Goal: Check status: Check status

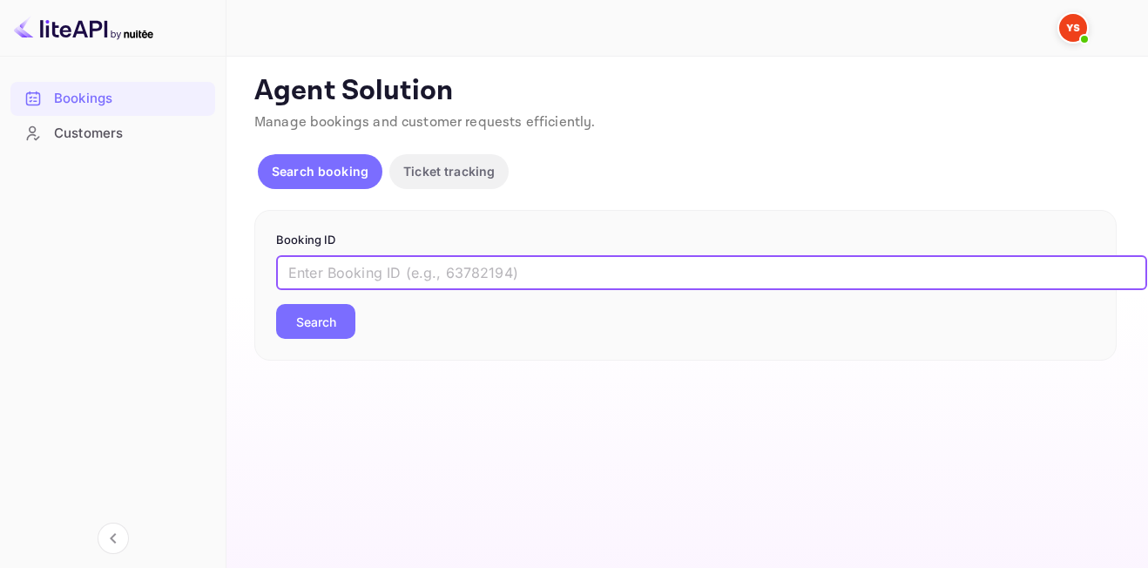
click at [587, 263] on input "text" at bounding box center [711, 272] width 871 height 35
paste input "8984767"
type input "8984767"
click at [314, 315] on button "Search" at bounding box center [315, 321] width 79 height 35
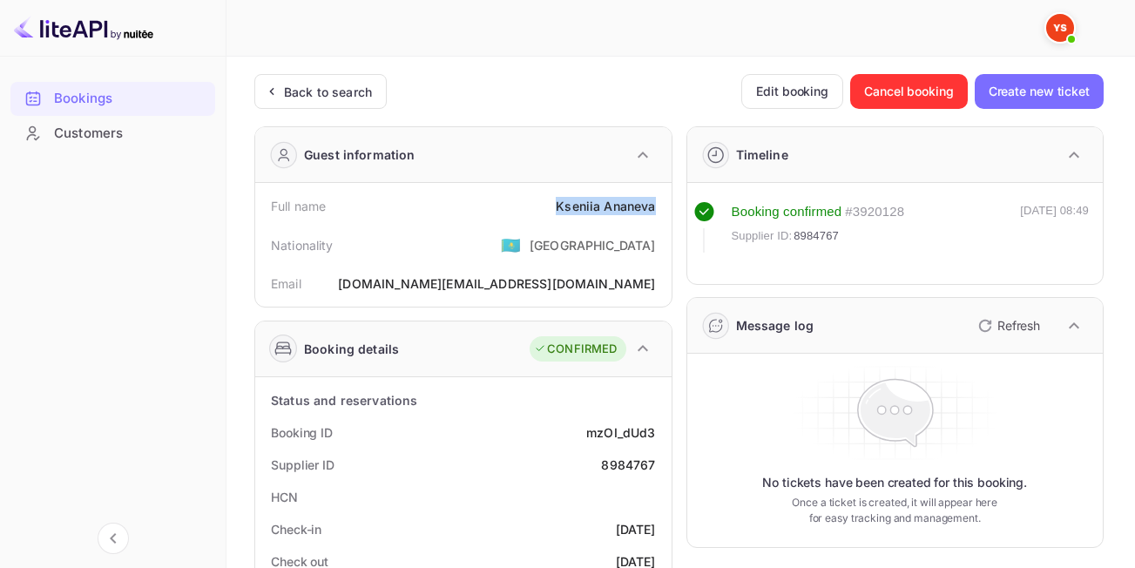
drag, startPoint x: 547, startPoint y: 204, endPoint x: 659, endPoint y: 210, distance: 111.7
click at [659, 210] on div "Full name [PERSON_NAME]" at bounding box center [463, 206] width 403 height 32
copy div "Kseniia Ananeva"
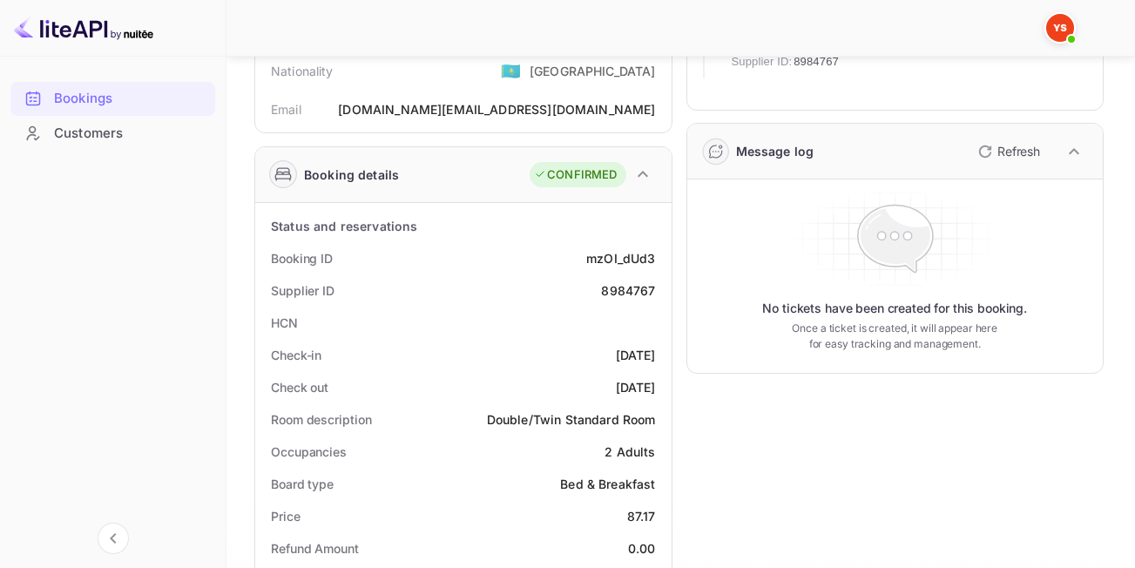
scroll to position [349, 0]
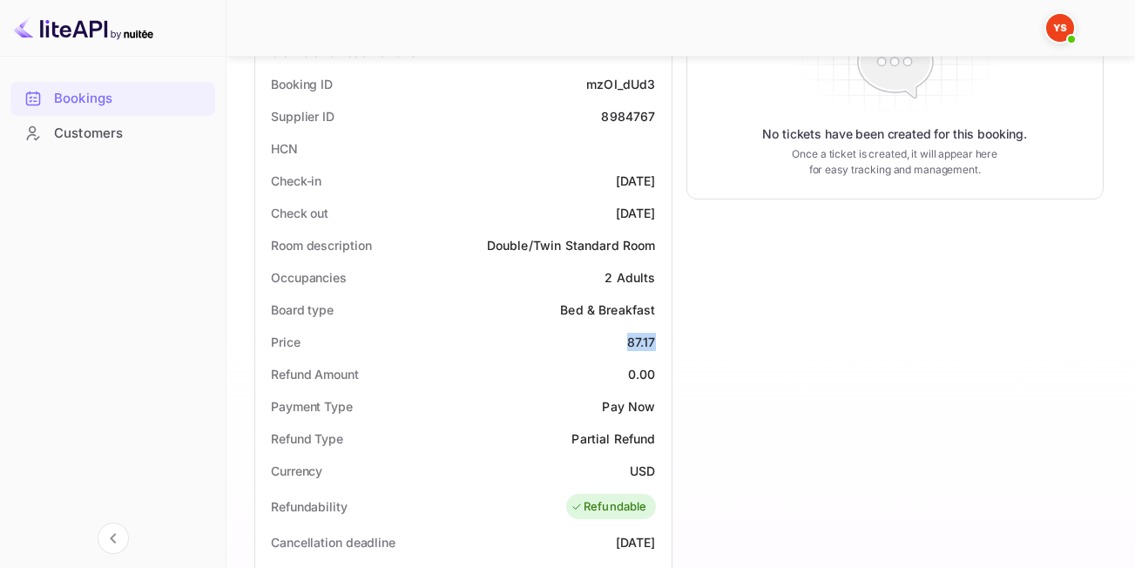
drag, startPoint x: 608, startPoint y: 344, endPoint x: 667, endPoint y: 344, distance: 58.4
click at [667, 344] on div "Status and reservations Booking ID mzOI_dUd3 Supplier ID 8984767 HCN Check-in […" at bounding box center [463, 525] width 416 height 992
copy div "87.17"
